Goal: Navigation & Orientation: Understand site structure

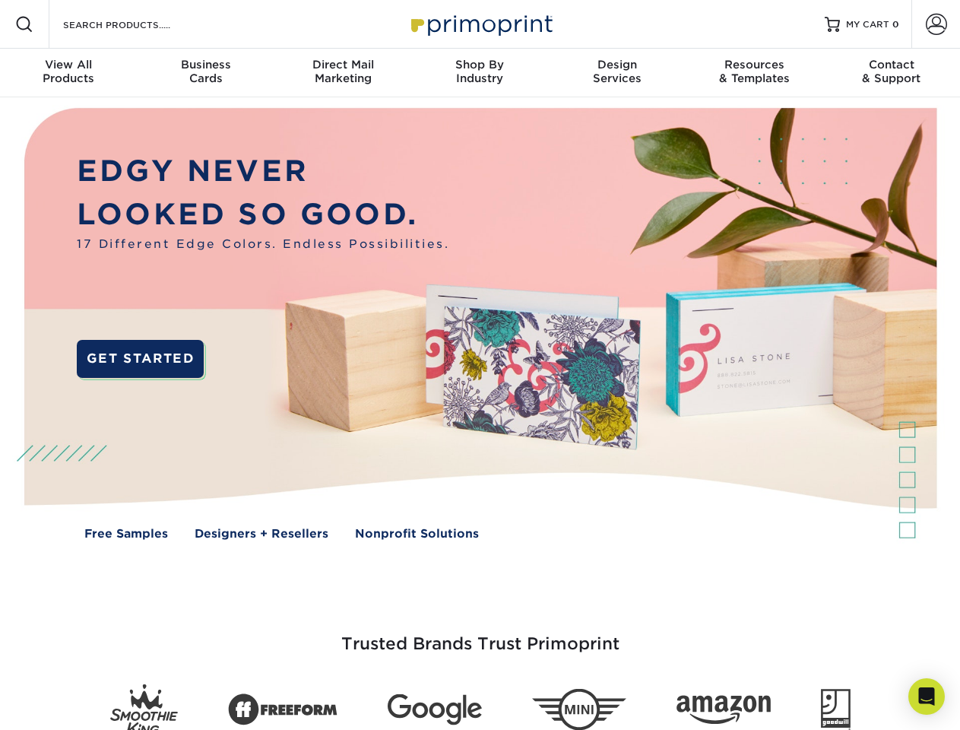
click at [479, 365] on img at bounding box center [480, 334] width 950 height 475
click at [24, 24] on span at bounding box center [24, 24] width 18 height 18
click at [935, 24] on span at bounding box center [936, 24] width 21 height 21
click at [68, 73] on div "View All Products" at bounding box center [68, 71] width 137 height 27
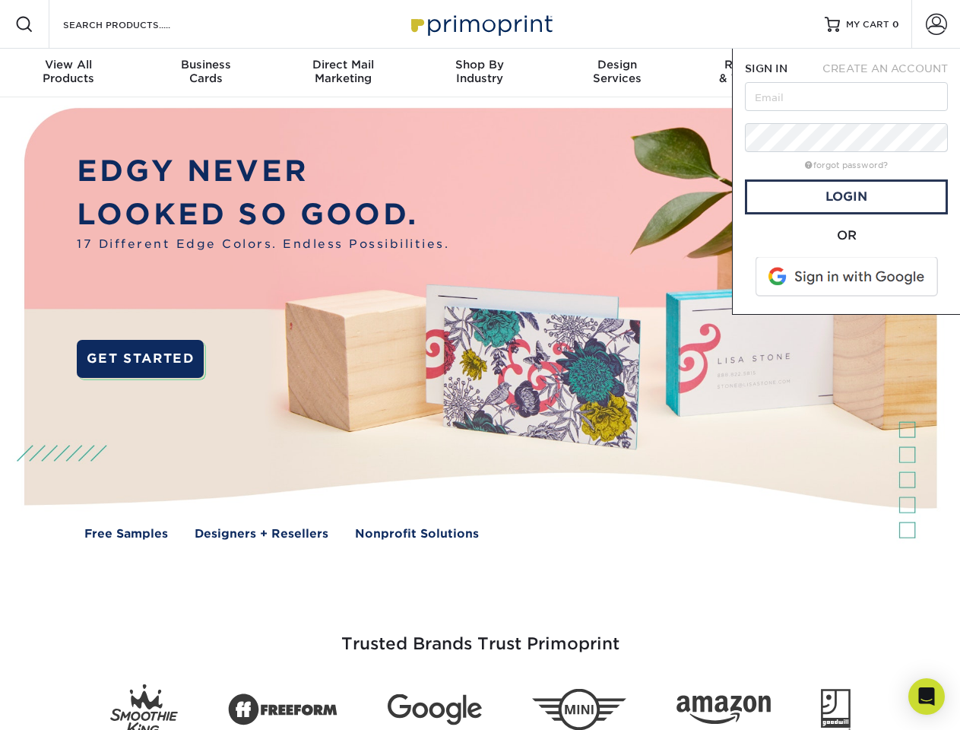
click at [205, 73] on div "Business Cards" at bounding box center [205, 71] width 137 height 27
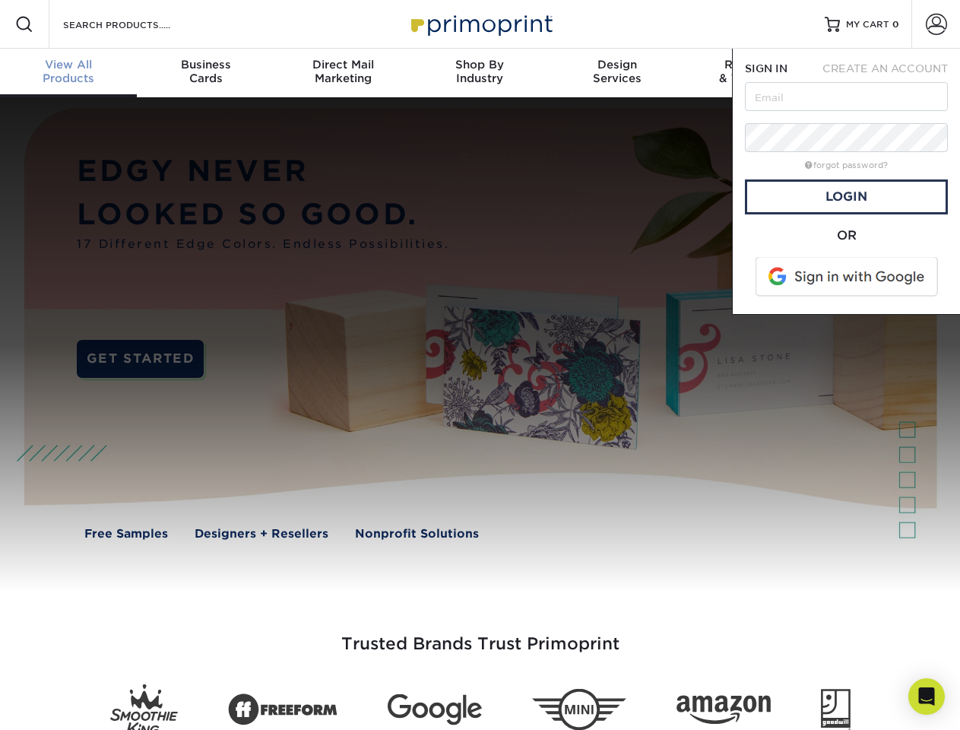
click at [343, 73] on div "Direct Mail Marketing" at bounding box center [342, 71] width 137 height 27
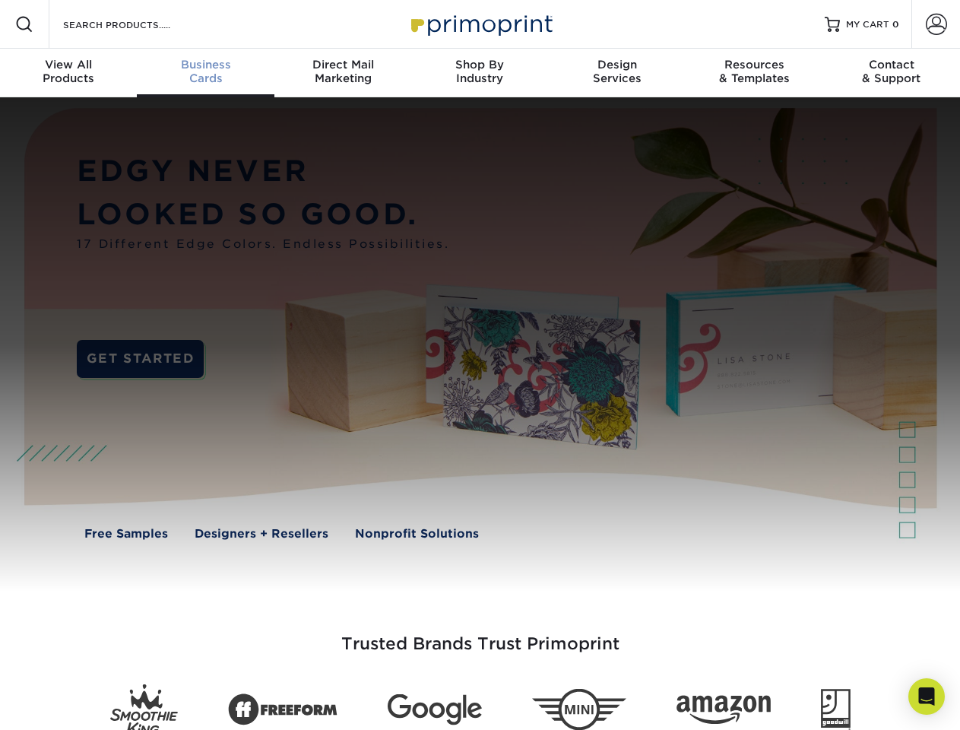
click at [479, 73] on div "Shop By Industry" at bounding box center [479, 71] width 137 height 27
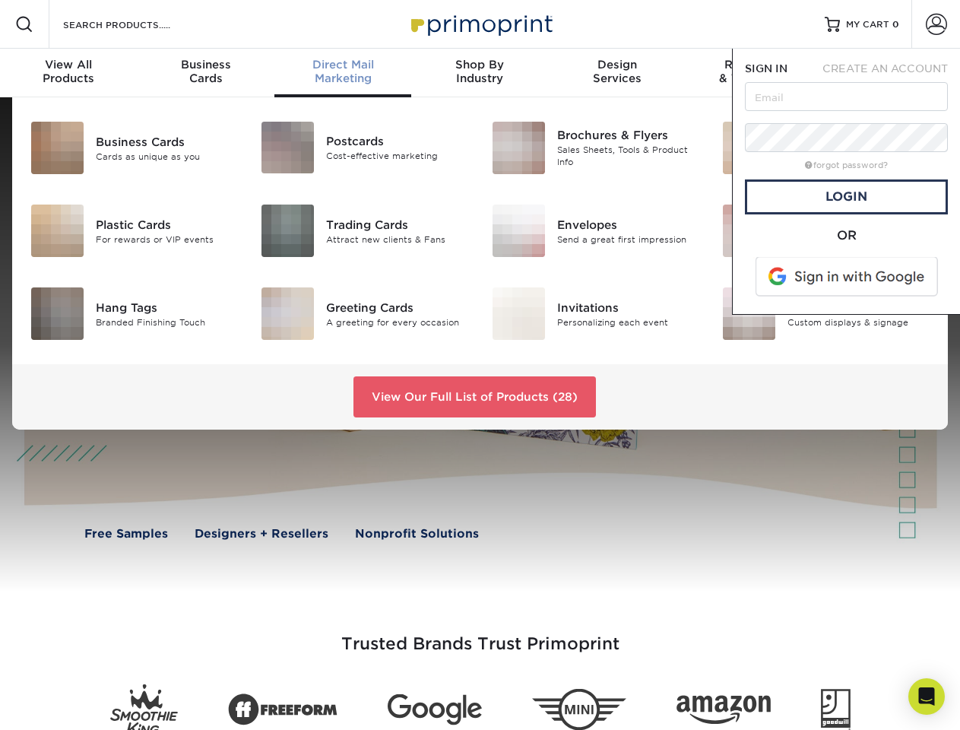
click at [617, 73] on div "Design Services" at bounding box center [617, 71] width 137 height 27
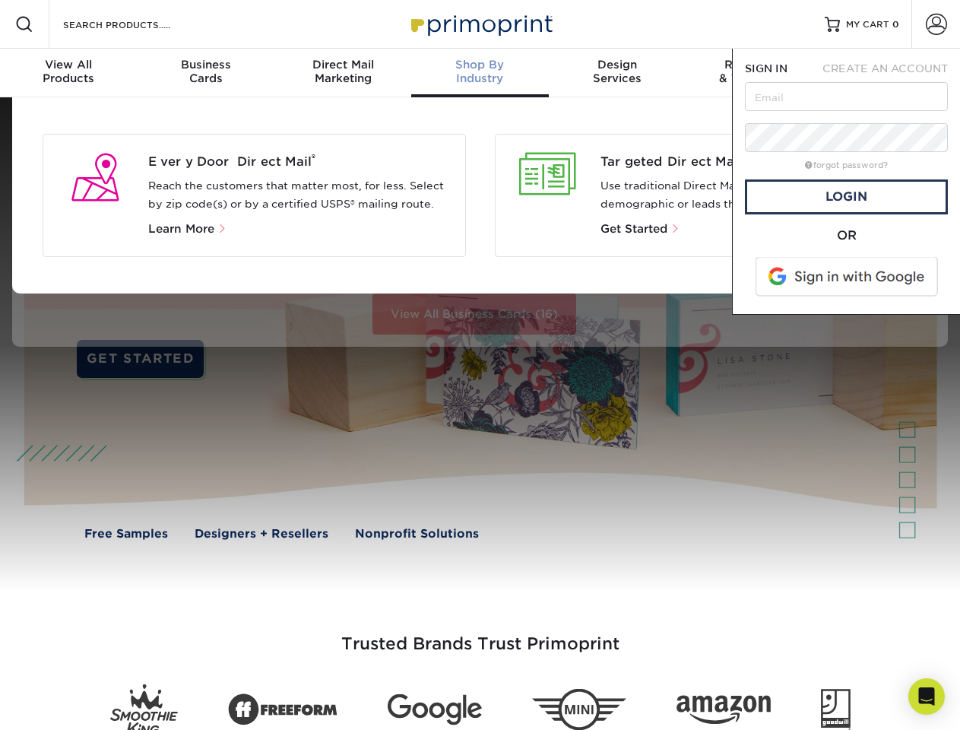
click at [754, 73] on span "SIGN IN" at bounding box center [766, 68] width 43 height 12
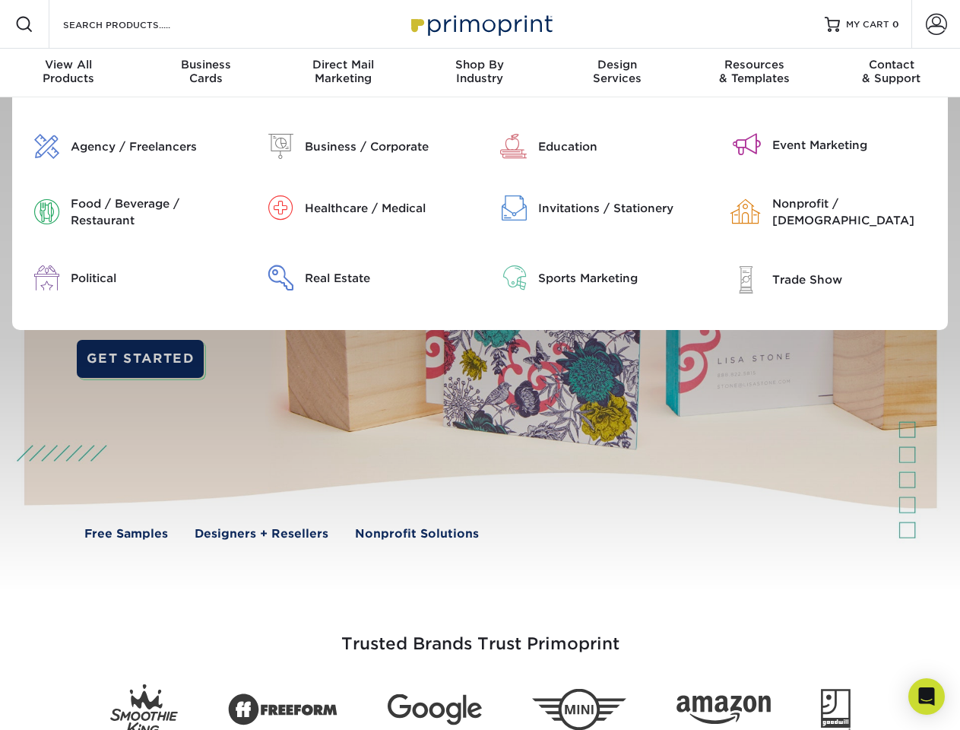
click at [891, 73] on div "Contact & Support" at bounding box center [891, 71] width 137 height 27
